Goal: Task Accomplishment & Management: Use online tool/utility

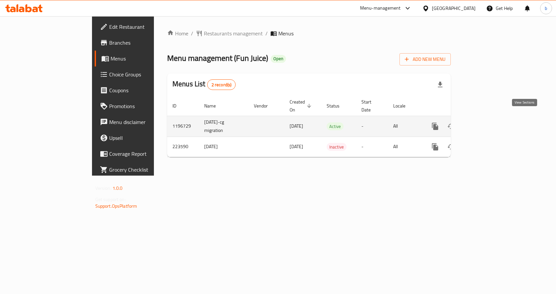
click at [487, 122] on icon "enhanced table" at bounding box center [483, 126] width 8 height 8
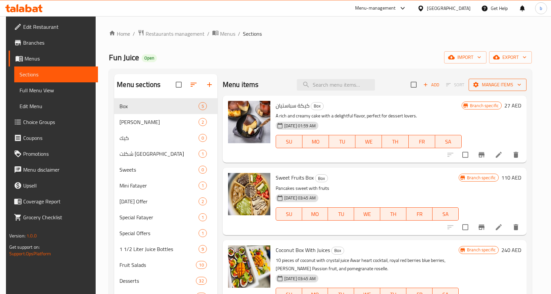
click at [514, 81] on span "Manage items" at bounding box center [497, 85] width 47 height 8
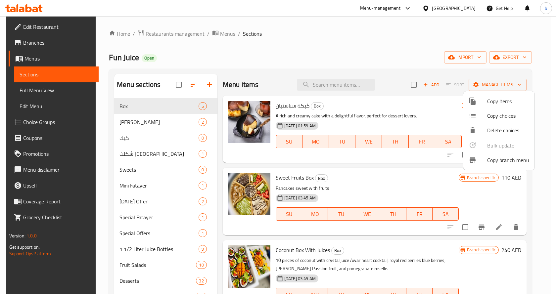
click at [496, 159] on span "Copy branch menu" at bounding box center [508, 160] width 42 height 8
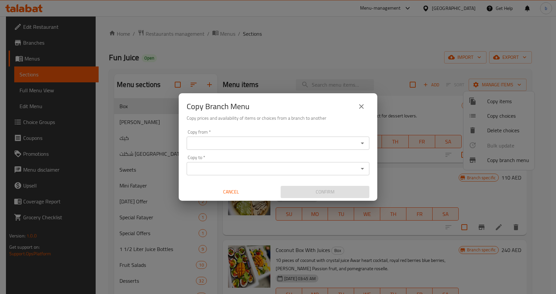
click at [223, 142] on input "Copy from   *" at bounding box center [273, 143] width 168 height 9
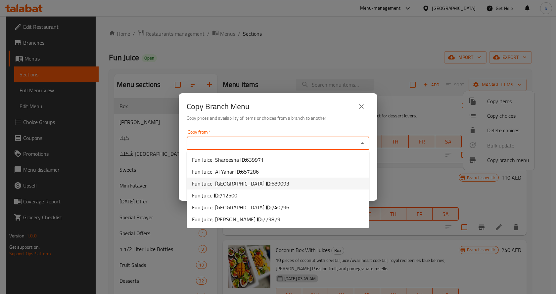
click at [272, 186] on li "Fun Juice, Al Dhait South ID: 689093" at bounding box center [278, 184] width 183 height 12
type input "Fun Juice, Al Dhait South"
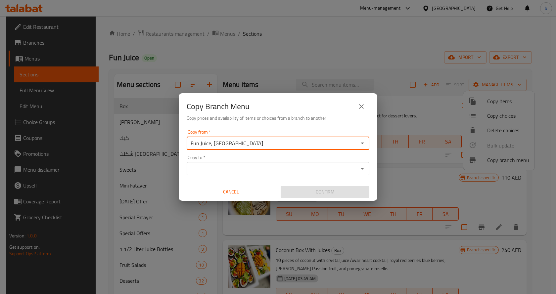
click at [299, 171] on input "Copy to   *" at bounding box center [273, 168] width 168 height 9
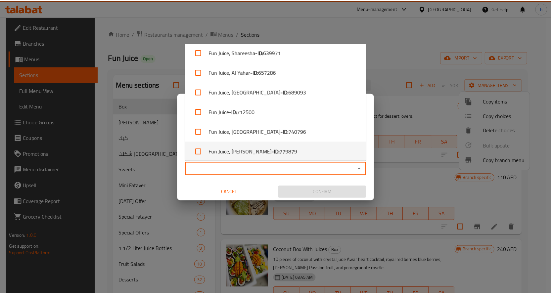
scroll to position [7, 0]
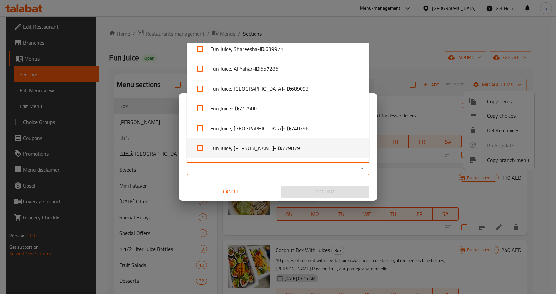
click at [284, 152] on span "779879" at bounding box center [291, 148] width 18 height 8
checkbox input "true"
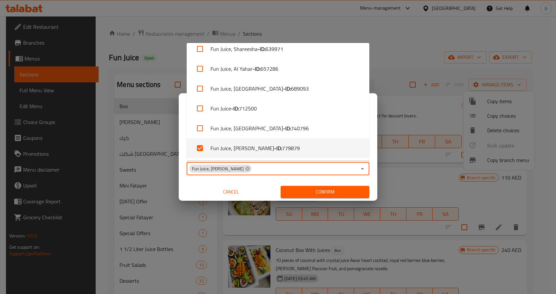
click at [322, 190] on span "Confirm" at bounding box center [325, 192] width 78 height 8
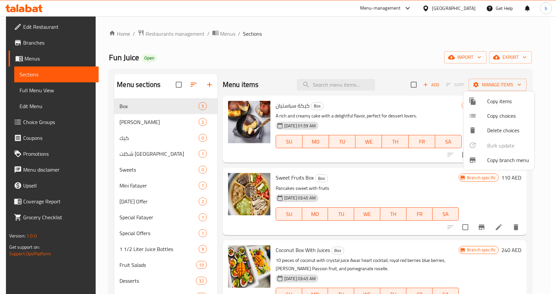
click at [23, 44] on div at bounding box center [278, 147] width 556 height 294
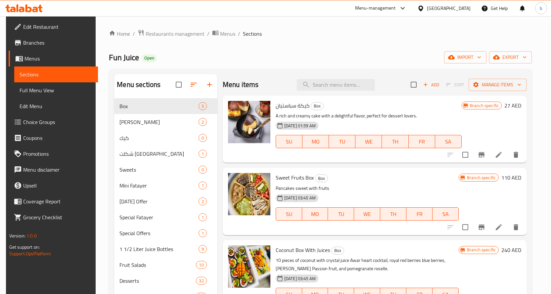
click at [23, 44] on span "Branches" at bounding box center [57, 43] width 69 height 8
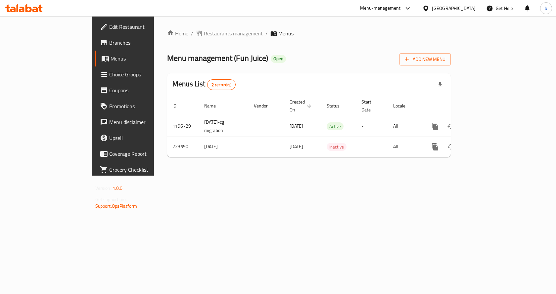
click at [109, 42] on span "Branches" at bounding box center [144, 43] width 70 height 8
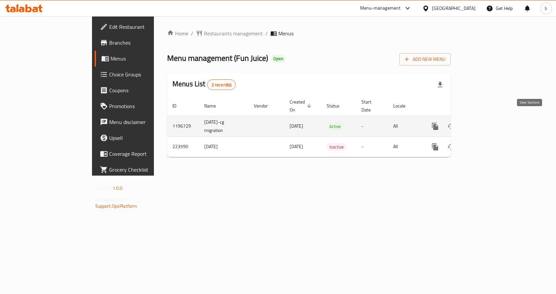
click at [487, 122] on icon "enhanced table" at bounding box center [483, 126] width 8 height 8
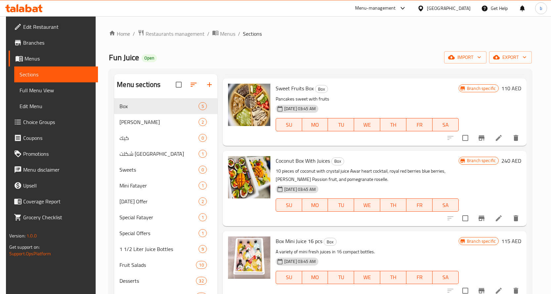
click at [29, 45] on span "Branches" at bounding box center [57, 43] width 69 height 8
